Goal: Information Seeking & Learning: Learn about a topic

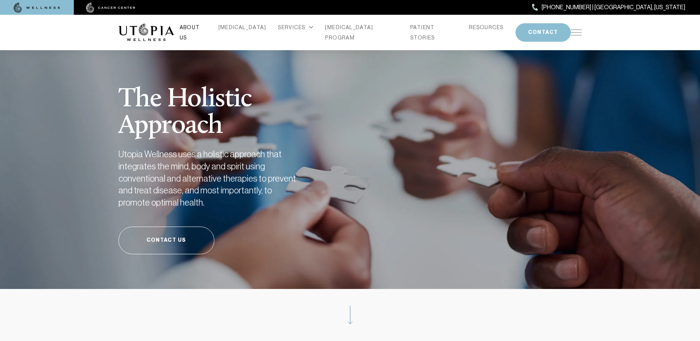
click at [205, 32] on link "ABOUT US" at bounding box center [193, 32] width 27 height 21
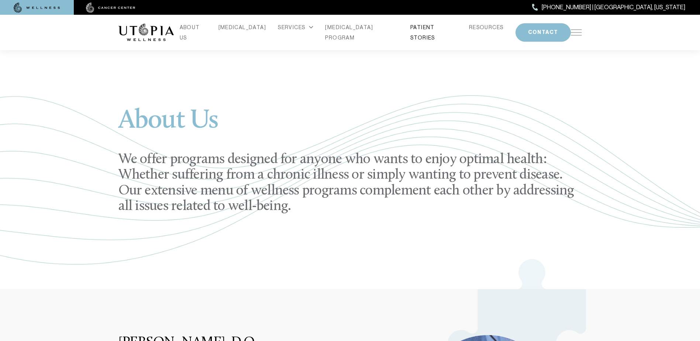
click at [411, 33] on link "PATIENT STORIES" at bounding box center [434, 32] width 47 height 21
